Goal: Check status: Check status

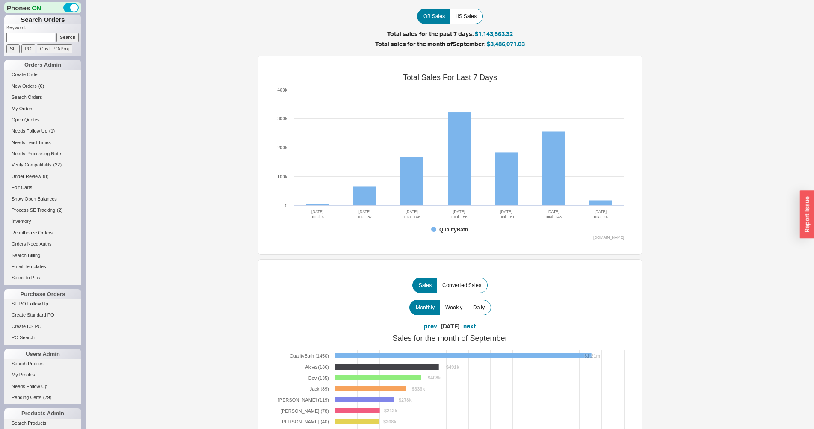
click at [39, 39] on input at bounding box center [30, 37] width 49 height 9
type input "933290"
click at [56, 33] on input "Search" at bounding box center [67, 37] width 23 height 9
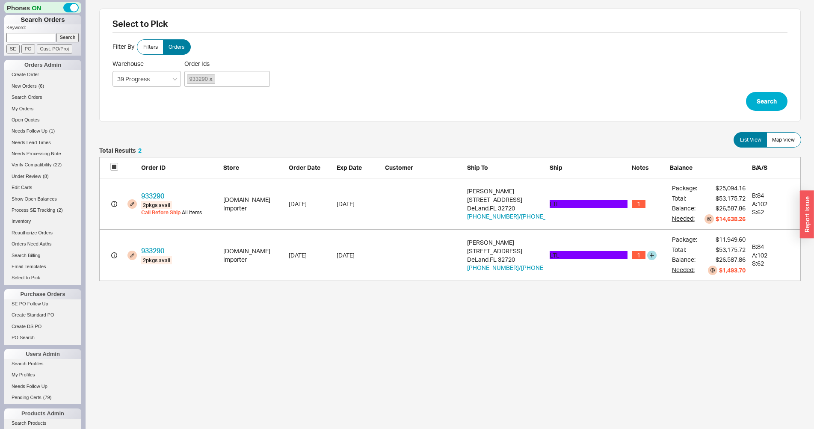
click at [115, 258] on circle "grid" at bounding box center [114, 255] width 6 height 6
